Goal: Task Accomplishment & Management: Manage account settings

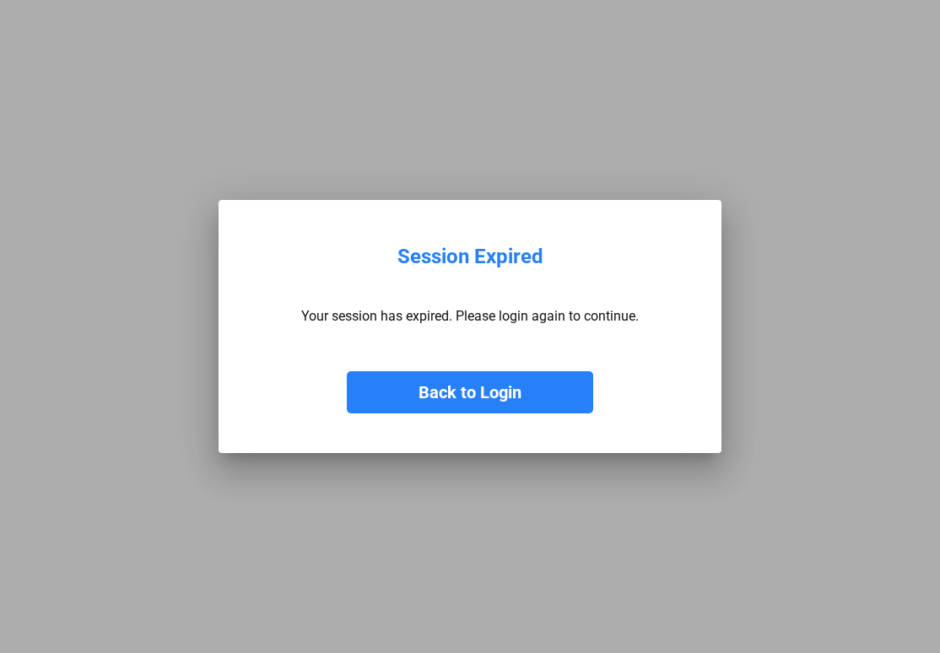
click at [437, 421] on mat-dialog-container "Session Expired Your session has expired. Please login again to continue. Back …" at bounding box center [469, 326] width 503 height 253
click at [437, 396] on button "Back to Login" at bounding box center [470, 392] width 246 height 42
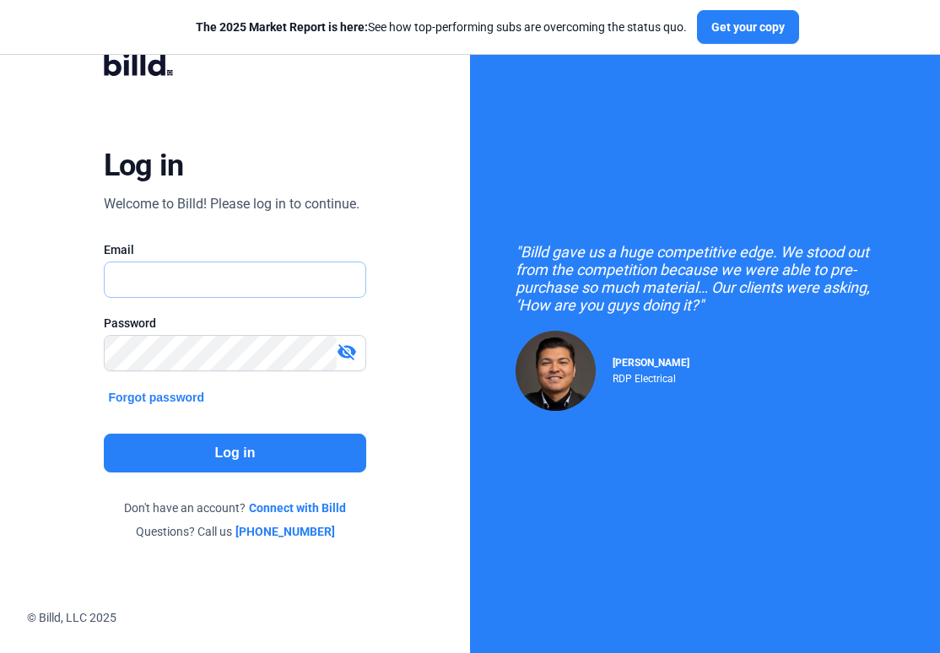
click at [298, 288] on input "text" at bounding box center [227, 279] width 244 height 35
type input "[EMAIL_ADDRESS][DOMAIN_NAME]"
click at [266, 261] on div "Email [EMAIL_ADDRESS][DOMAIN_NAME]" at bounding box center [235, 277] width 263 height 73
click at [266, 288] on input "[EMAIL_ADDRESS][DOMAIN_NAME]" at bounding box center [227, 279] width 244 height 35
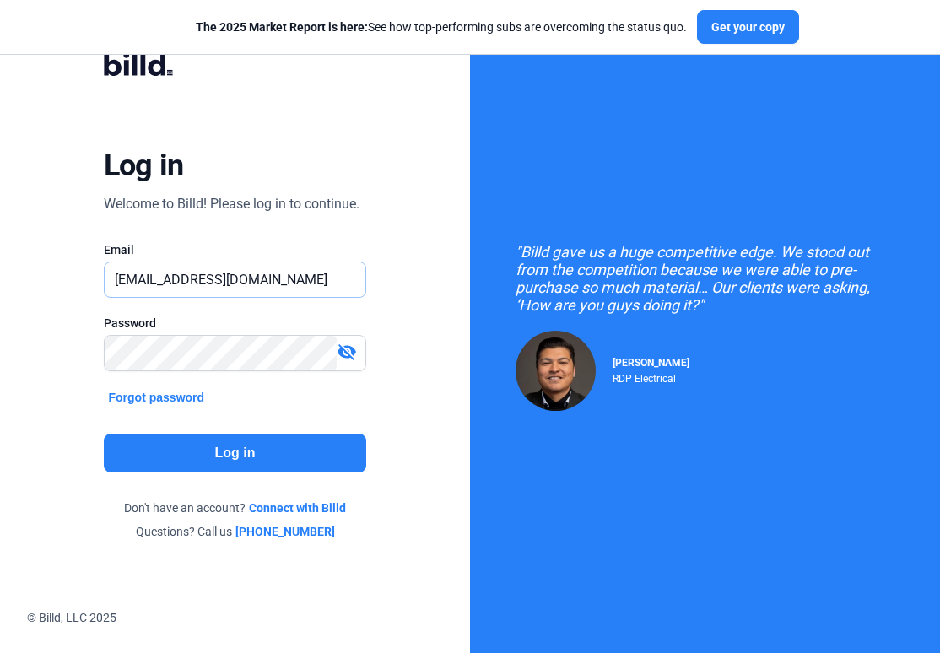
click at [266, 288] on input "[EMAIL_ADDRESS][DOMAIN_NAME]" at bounding box center [235, 279] width 261 height 35
click at [266, 288] on input "text" at bounding box center [235, 279] width 261 height 35
type input "[EMAIL_ADDRESS][DOMAIN_NAME]"
